Goal: Transaction & Acquisition: Purchase product/service

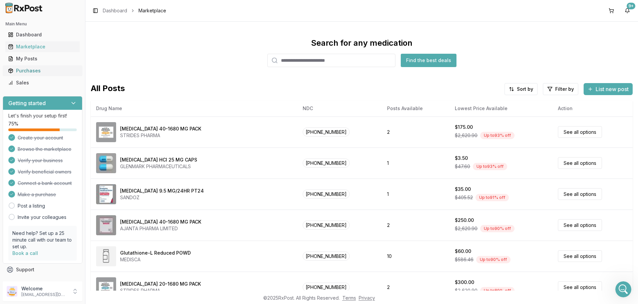
scroll to position [3, 0]
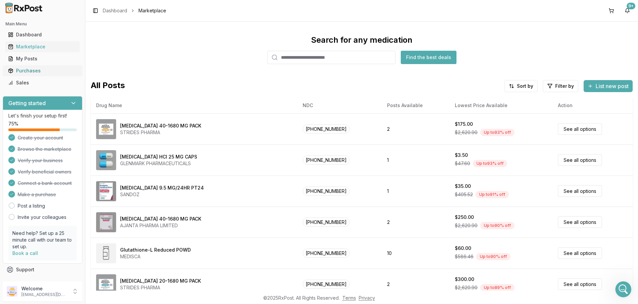
click at [14, 69] on div "Purchases" at bounding box center [42, 70] width 69 height 7
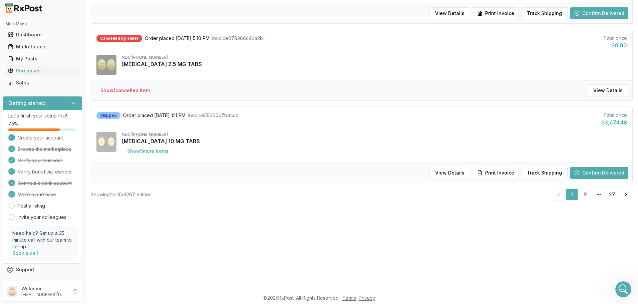
scroll to position [133, 0]
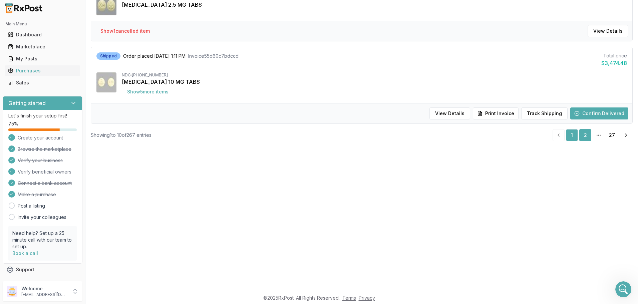
click at [579, 131] on link "2" at bounding box center [585, 135] width 12 height 12
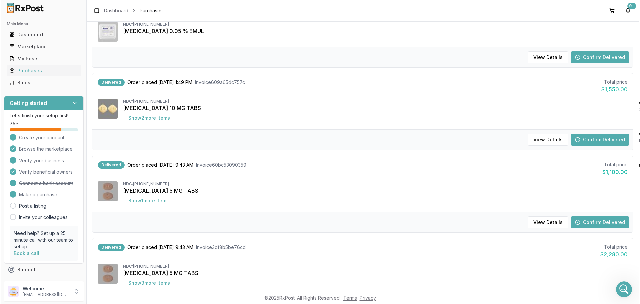
scroll to position [233, 0]
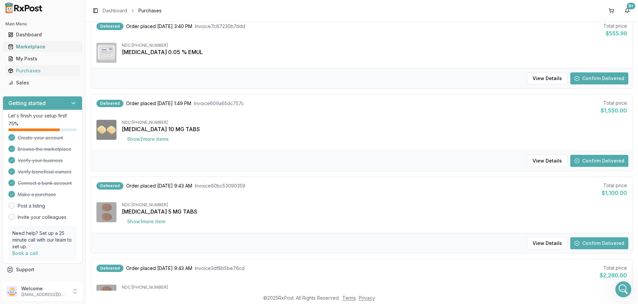
click at [42, 49] on div "Marketplace" at bounding box center [42, 46] width 69 height 7
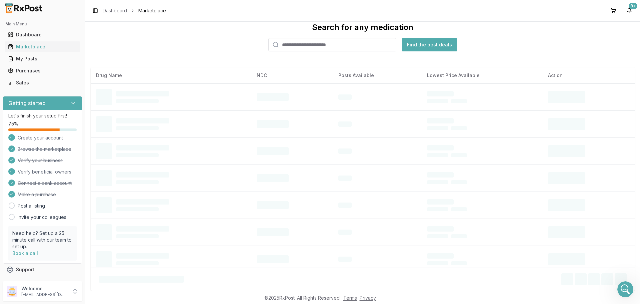
click at [360, 44] on input "search" at bounding box center [332, 44] width 128 height 13
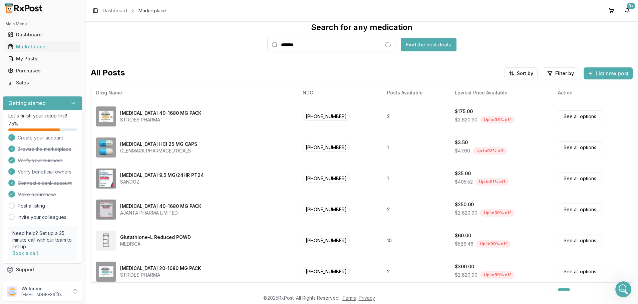
type input "*******"
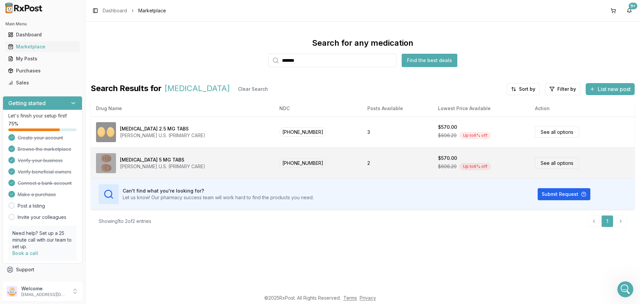
click at [246, 163] on div "[MEDICAL_DATA] 5 MG TABS [PERSON_NAME] U.S. (PRIMARY CARE)" at bounding box center [182, 163] width 173 height 20
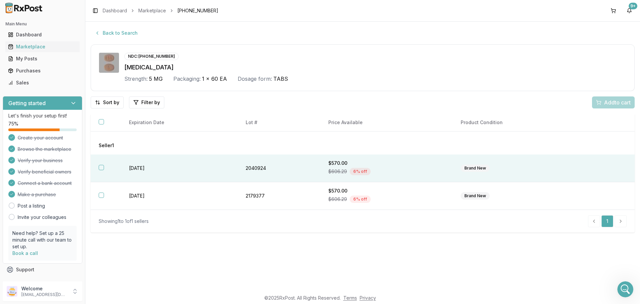
click at [471, 171] on div "Brand New" at bounding box center [475, 167] width 29 height 7
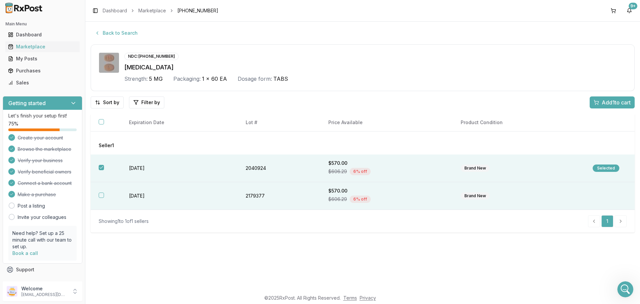
click at [472, 197] on div "Brand New" at bounding box center [475, 195] width 29 height 7
click at [611, 103] on span "Add 2 to cart" at bounding box center [616, 102] width 30 height 8
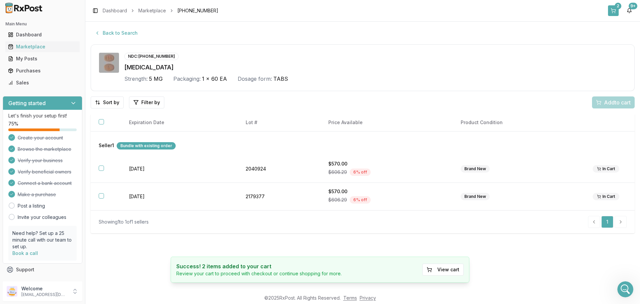
click at [609, 13] on button "2" at bounding box center [613, 10] width 11 height 11
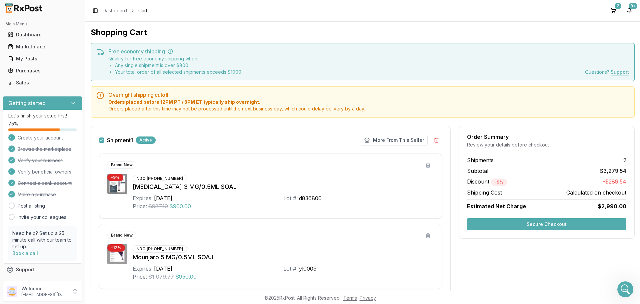
click at [519, 224] on button "Secure Checkout" at bounding box center [546, 224] width 159 height 12
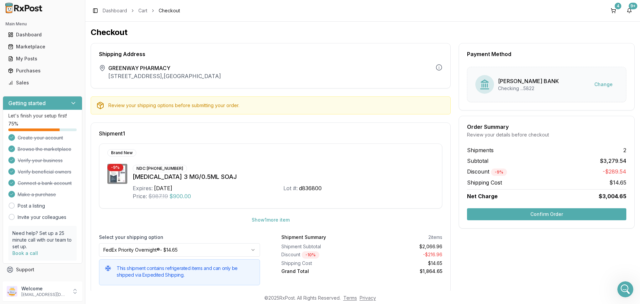
click at [497, 211] on button "Confirm Order" at bounding box center [546, 214] width 159 height 12
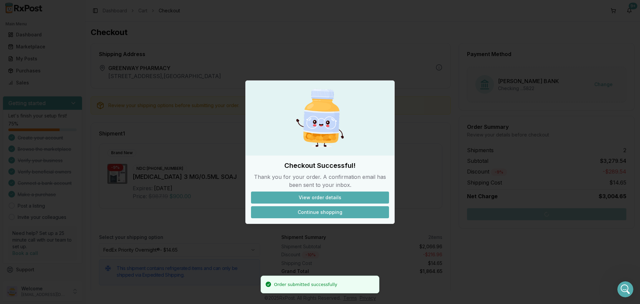
click at [319, 213] on button "Continue shopping" at bounding box center [320, 212] width 138 height 12
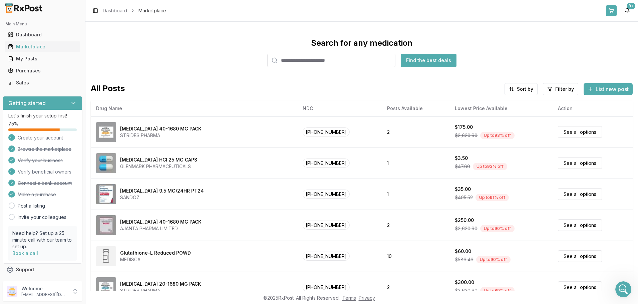
click at [614, 12] on button at bounding box center [611, 10] width 11 height 11
